Goal: Check status

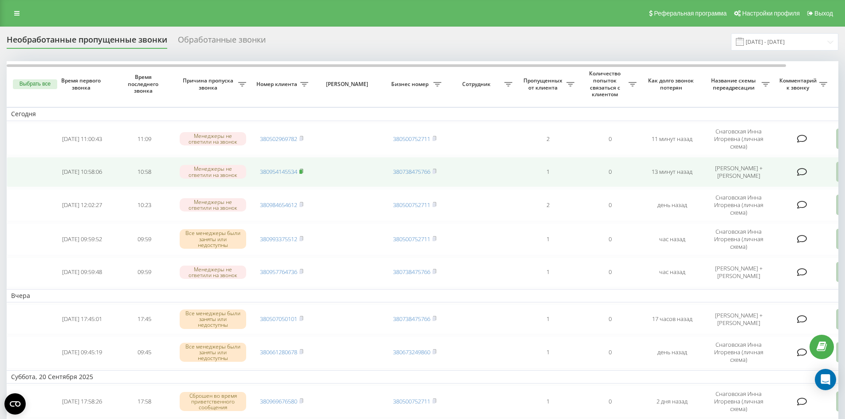
click at [303, 170] on icon at bounding box center [301, 171] width 4 height 5
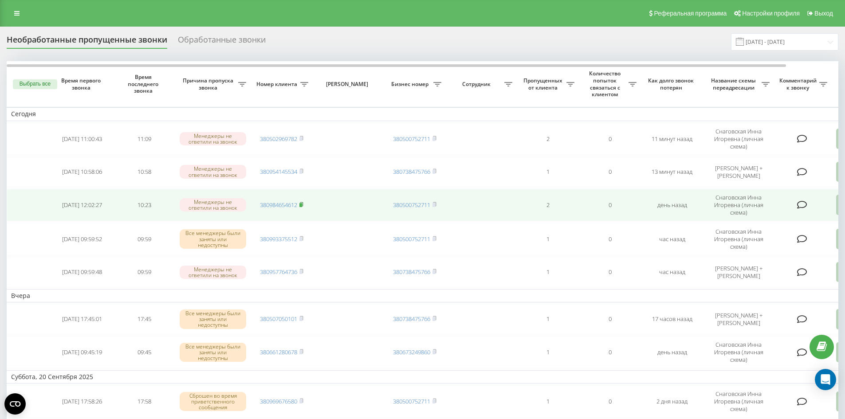
click at [303, 204] on icon at bounding box center [301, 204] width 4 height 5
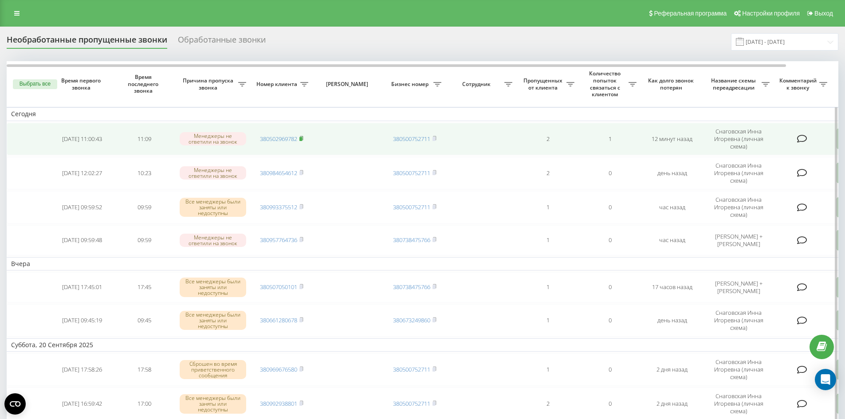
click at [301, 139] on rect at bounding box center [300, 139] width 3 height 4
